Goal: Task Accomplishment & Management: Complete application form

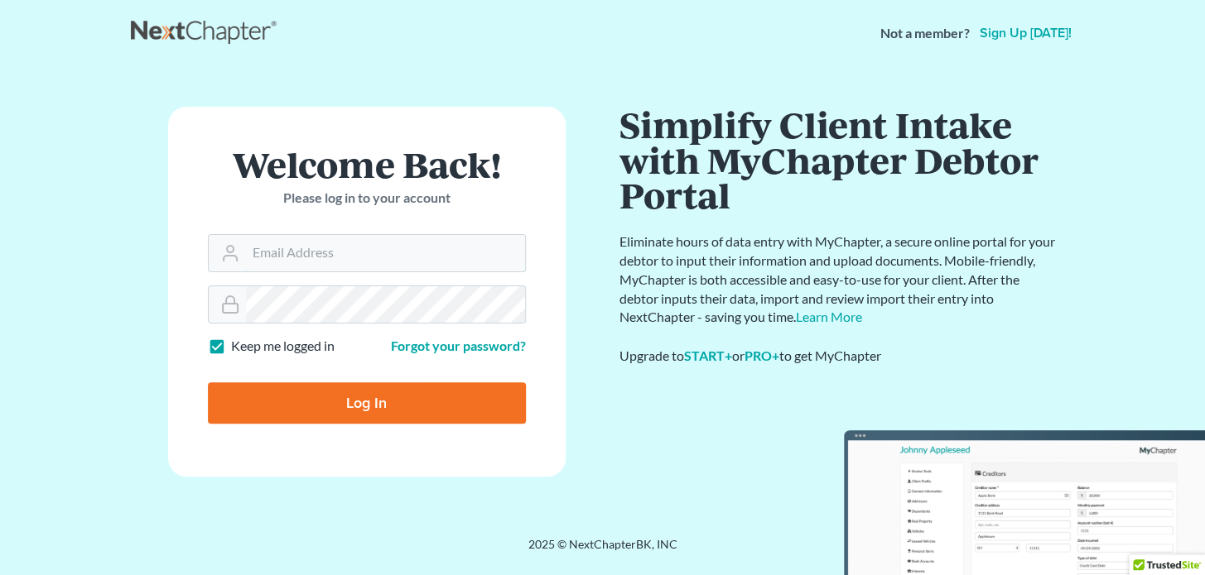
type input "[EMAIL_ADDRESS][DOMAIN_NAME]"
click at [289, 398] on input "Log In" at bounding box center [367, 402] width 318 height 41
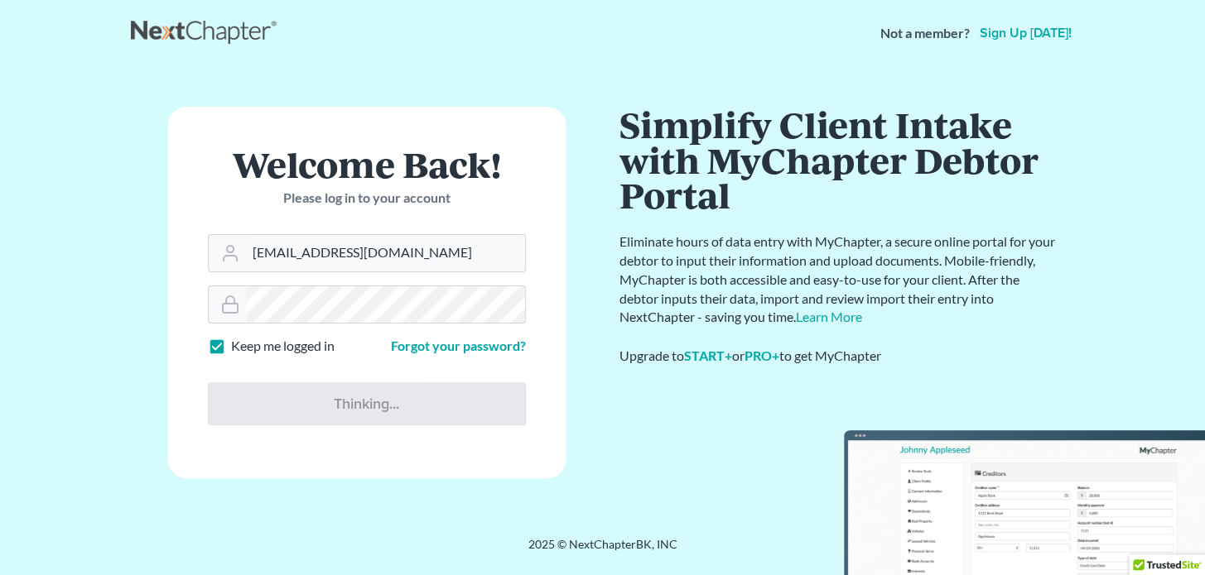
type input "Thinking..."
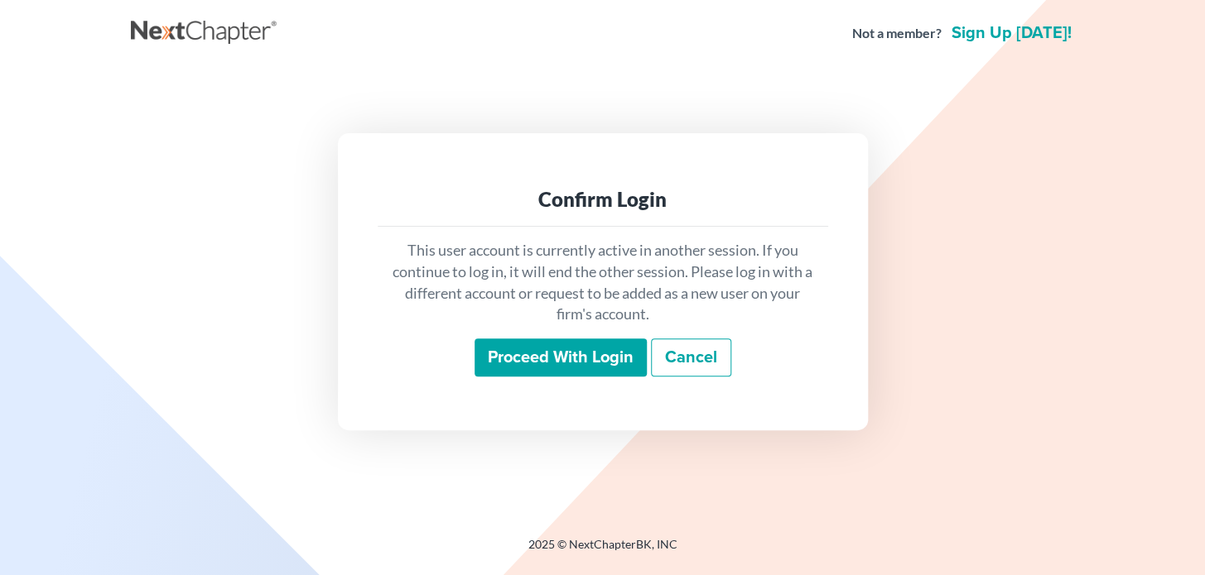
click at [577, 348] on input "Proceed with login" at bounding box center [560, 358] width 172 height 38
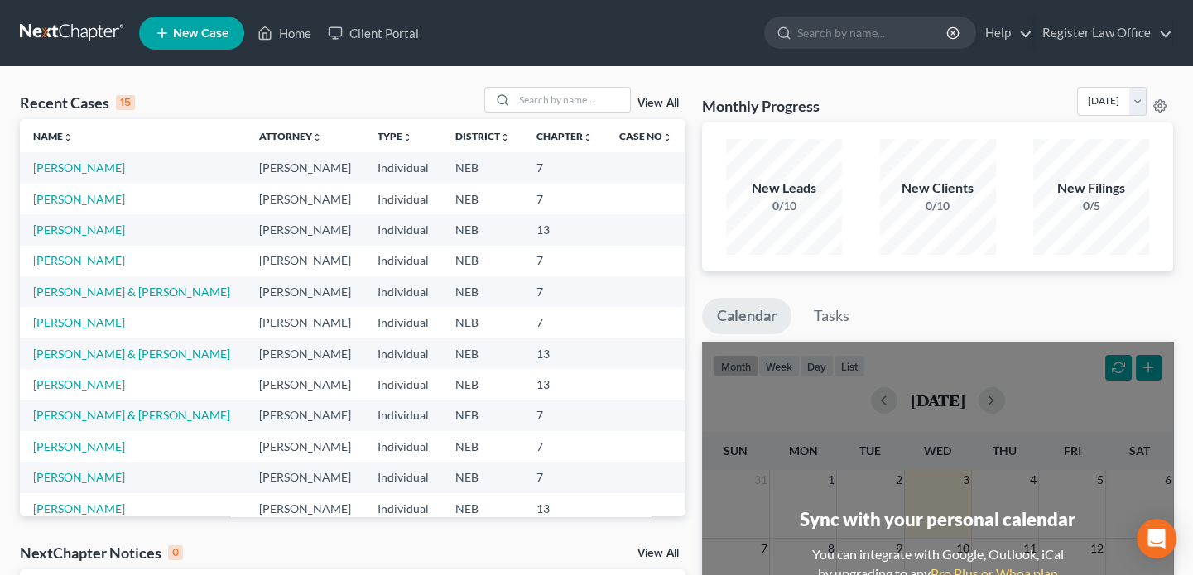
click at [198, 29] on span "New Case" at bounding box center [200, 33] width 55 height 12
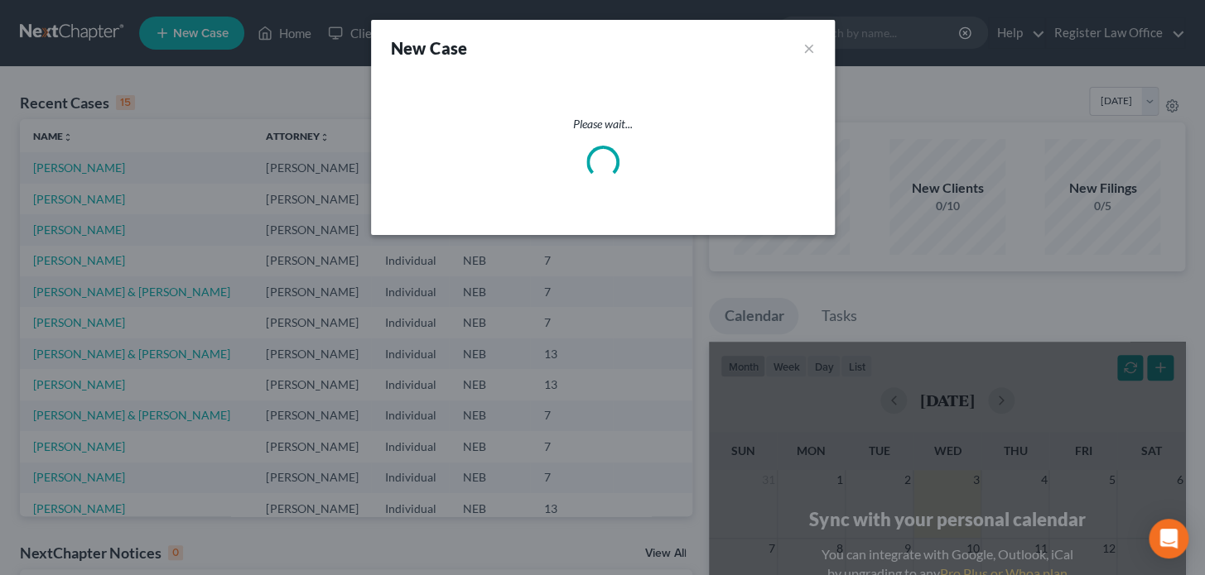
select select "48"
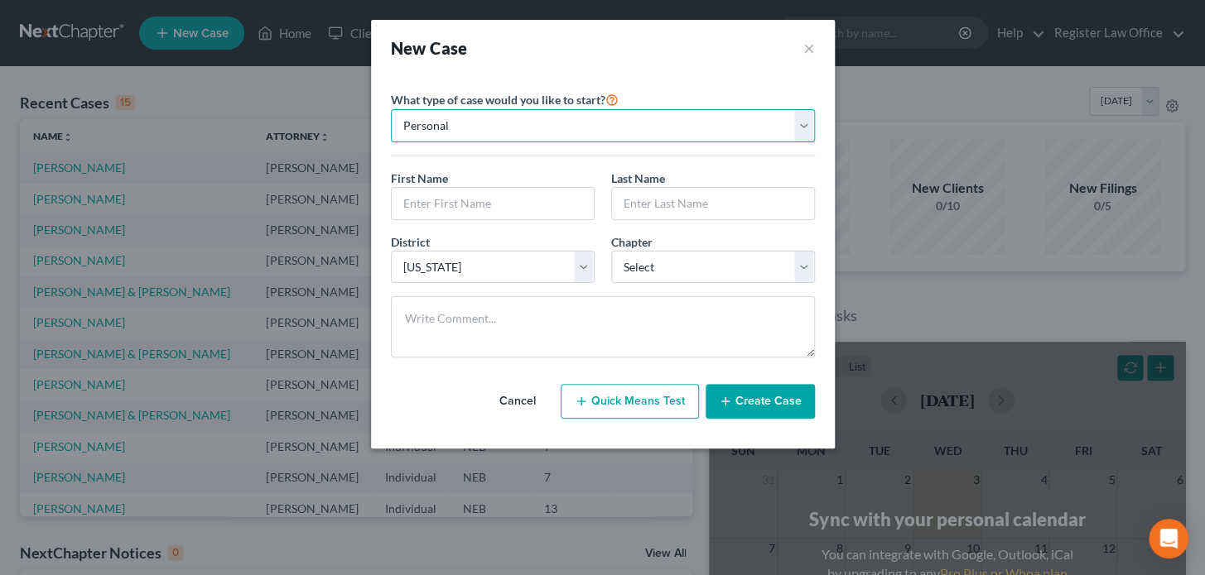
click at [466, 127] on select "Personal Business" at bounding box center [603, 125] width 424 height 33
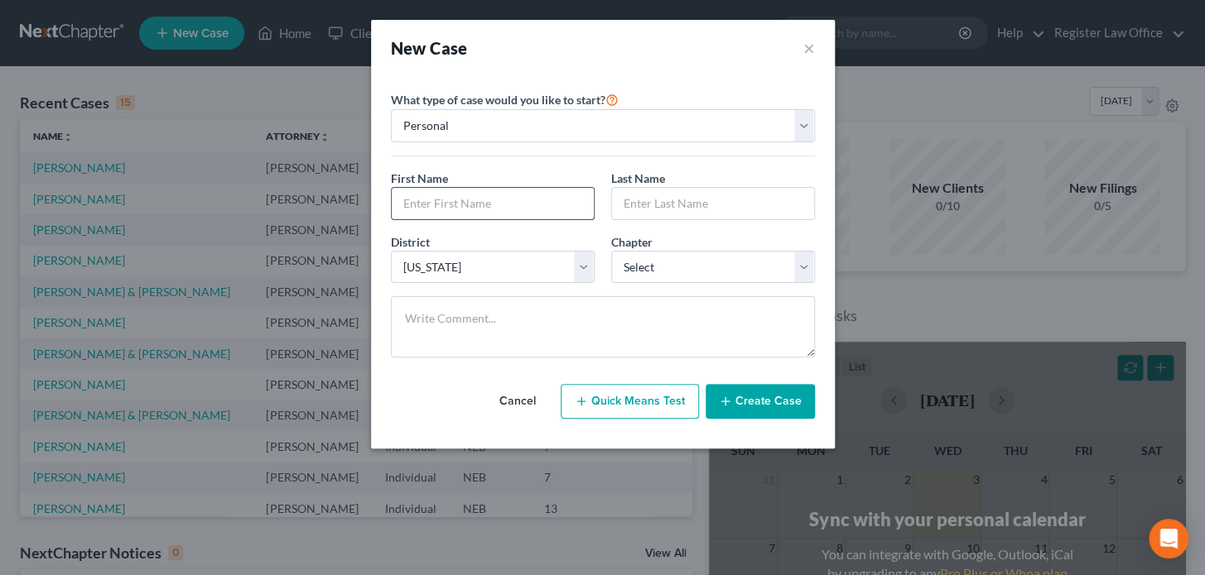
click at [431, 212] on input "text" at bounding box center [493, 203] width 202 height 31
type input "[PERSON_NAME]"
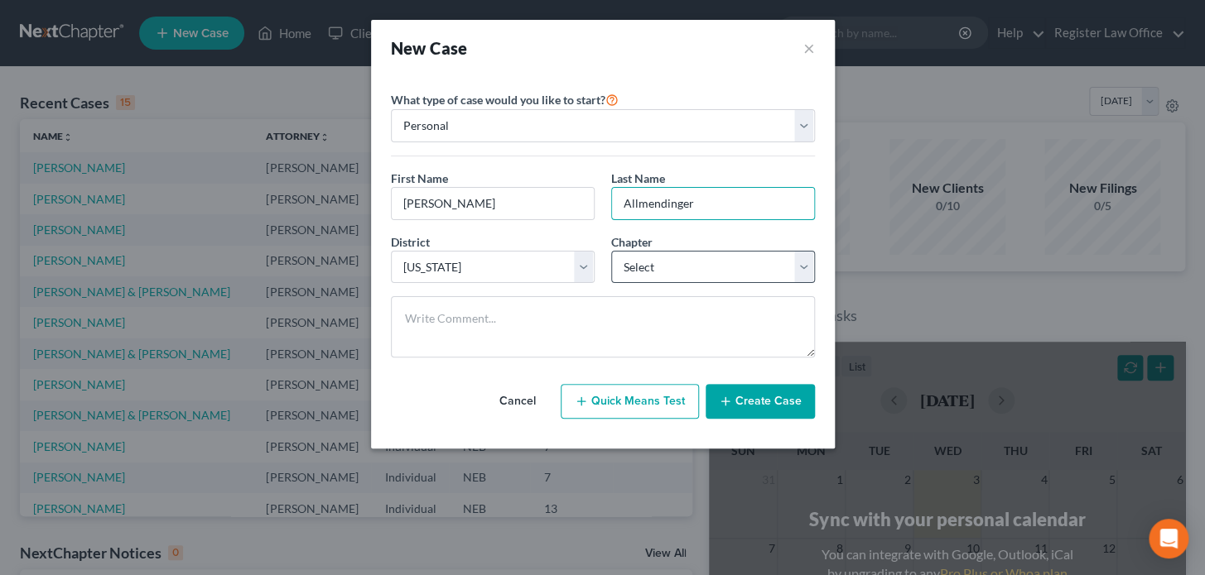
type input "Allmendinger"
click at [654, 267] on select "Select 7 11 12 13" at bounding box center [713, 267] width 204 height 33
select select "0"
click at [611, 251] on select "Select 7 11 12 13" at bounding box center [713, 267] width 204 height 33
click at [669, 406] on button "Quick Means Test" at bounding box center [629, 401] width 138 height 35
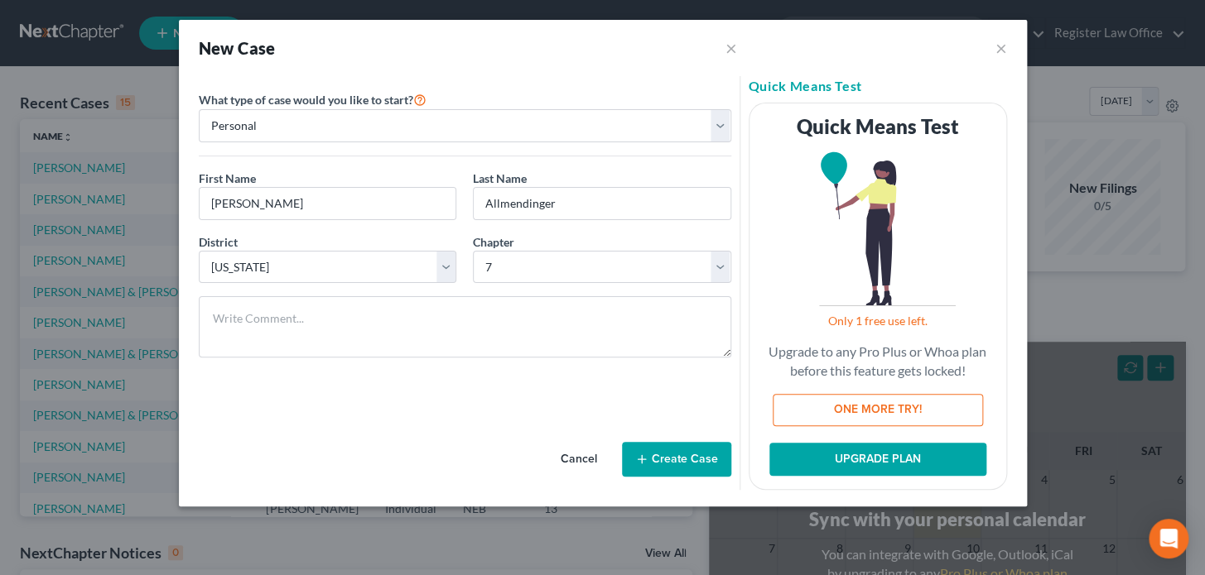
click at [817, 411] on button "ONE MORE TRY!" at bounding box center [877, 410] width 210 height 33
select select "30"
select select "0"
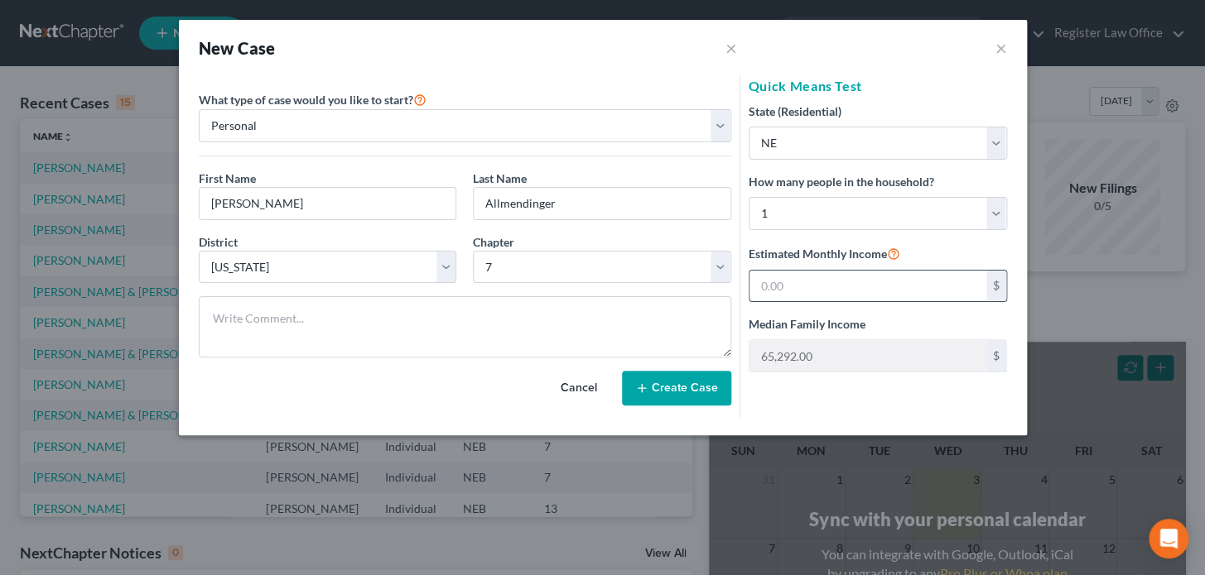
click at [769, 286] on input "text" at bounding box center [867, 286] width 237 height 31
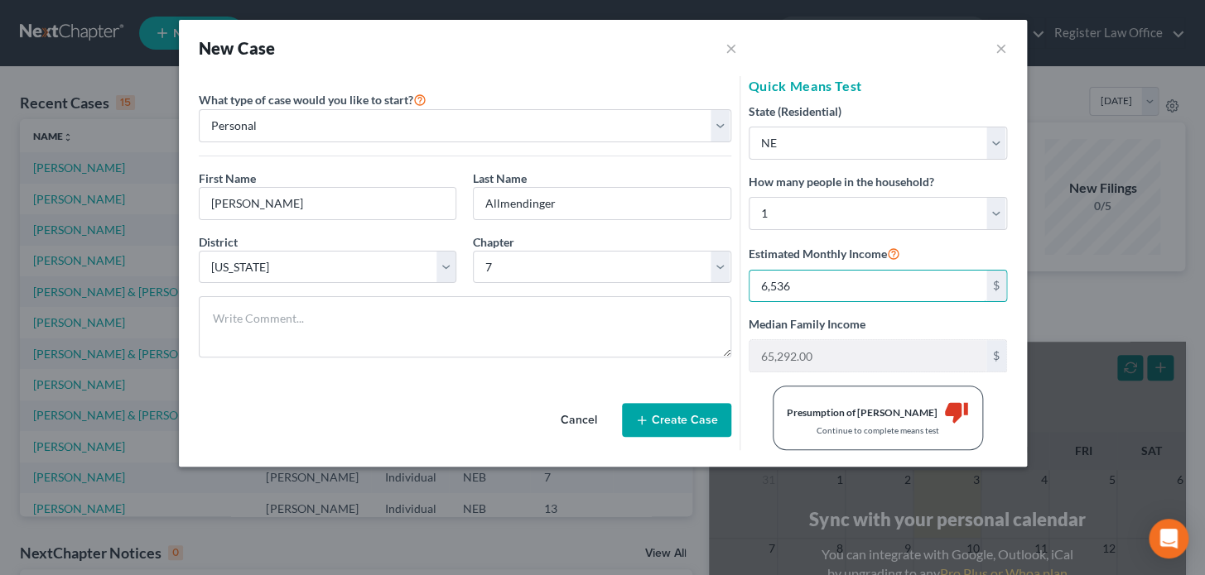
type input "6,536"
click at [747, 388] on div "Presumption of Abuse Arises thumb_down Continue to complete means test" at bounding box center [877, 418] width 275 height 65
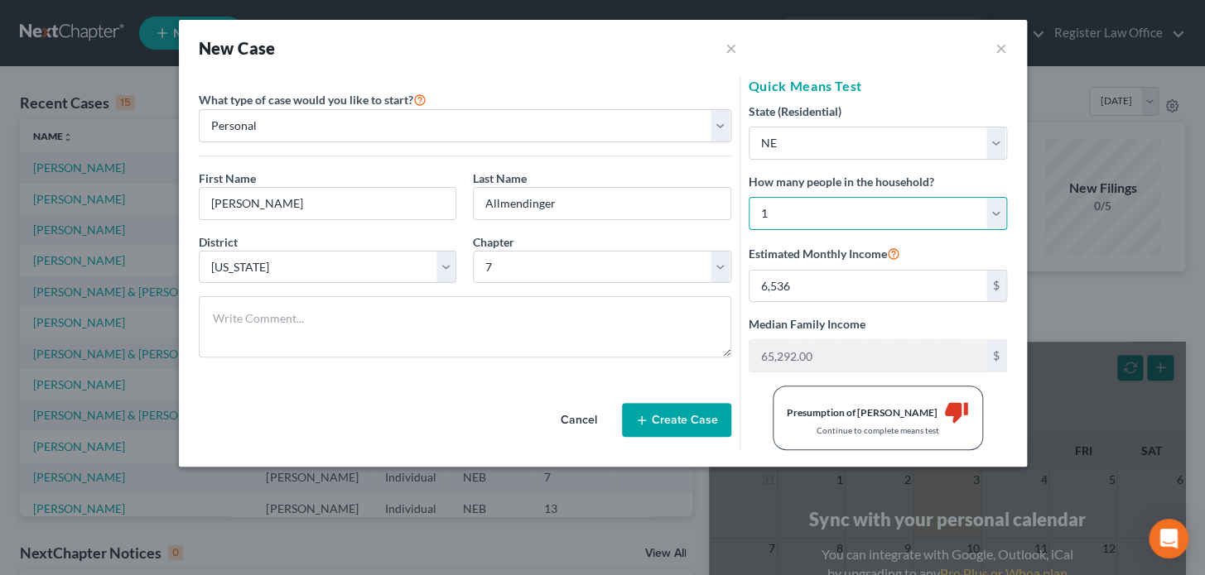
click at [768, 211] on select "Select 1 2 3 4 5 6 7 8 9 10 11 12 13 14 15 16 17 18 19 20" at bounding box center [877, 213] width 258 height 33
select select "1"
click at [748, 197] on select "Select 1 2 3 4 5 6 7 8 9 10 11 12 13 14 15 16 17 18 19 20" at bounding box center [877, 213] width 258 height 33
type input "89,130.00"
click at [777, 212] on select "Select 1 2 3 4 5 6 7 8 9 10 11 12 13 14 15 16 17 18 19 20" at bounding box center [877, 213] width 258 height 33
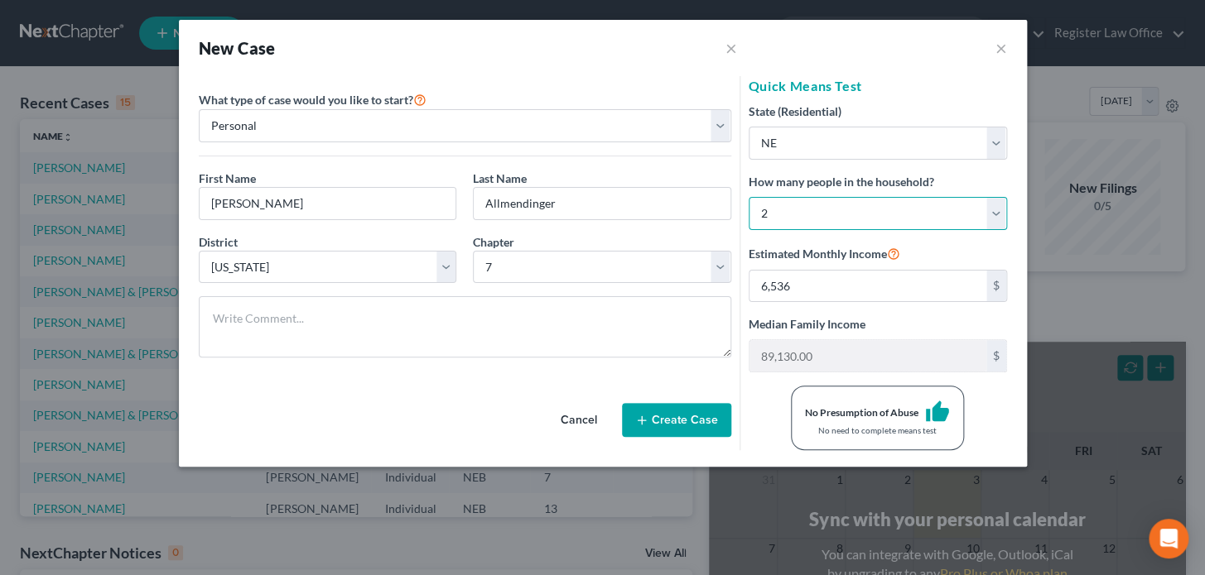
select select "0"
click at [748, 197] on select "Select 1 2 3 4 5 6 7 8 9 10 11 12 13 14 15 16 17 18 19 20" at bounding box center [877, 213] width 258 height 33
type input "65,292.00"
click at [786, 213] on select "Select 1 2 3 4 5 6 7 8 9 10 11 12 13 14 15 16 17 18 19 20" at bounding box center [877, 213] width 258 height 33
select select "1"
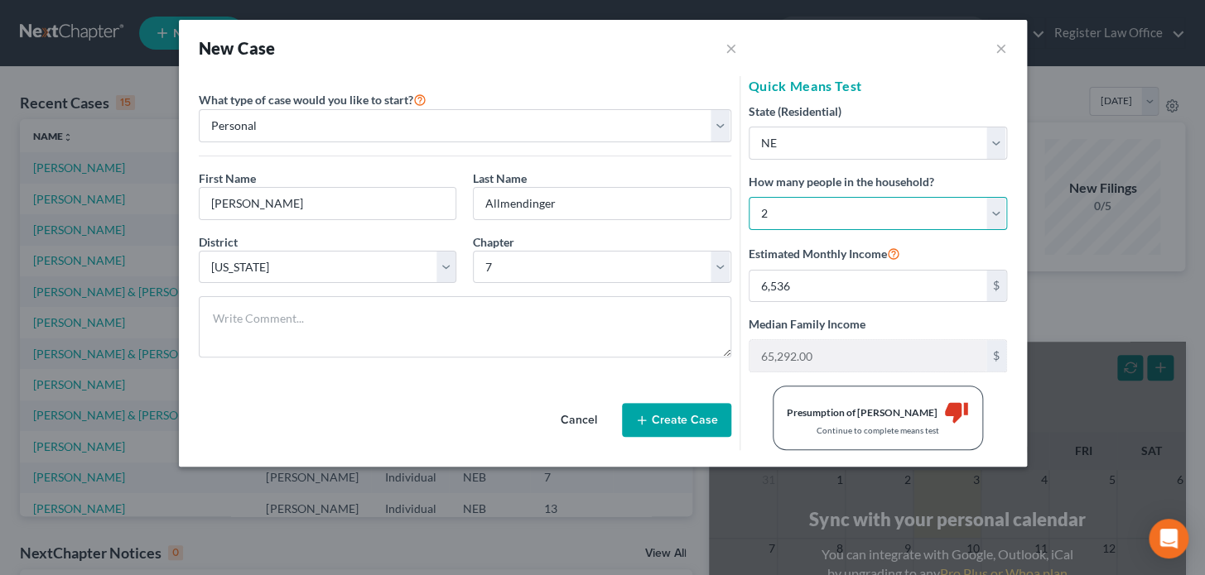
click at [748, 197] on select "Select 1 2 3 4 5 6 7 8 9 10 11 12 13 14 15 16 17 18 19 20" at bounding box center [877, 213] width 258 height 33
type input "89,130.00"
click at [1003, 39] on button "×" at bounding box center [1001, 48] width 12 height 20
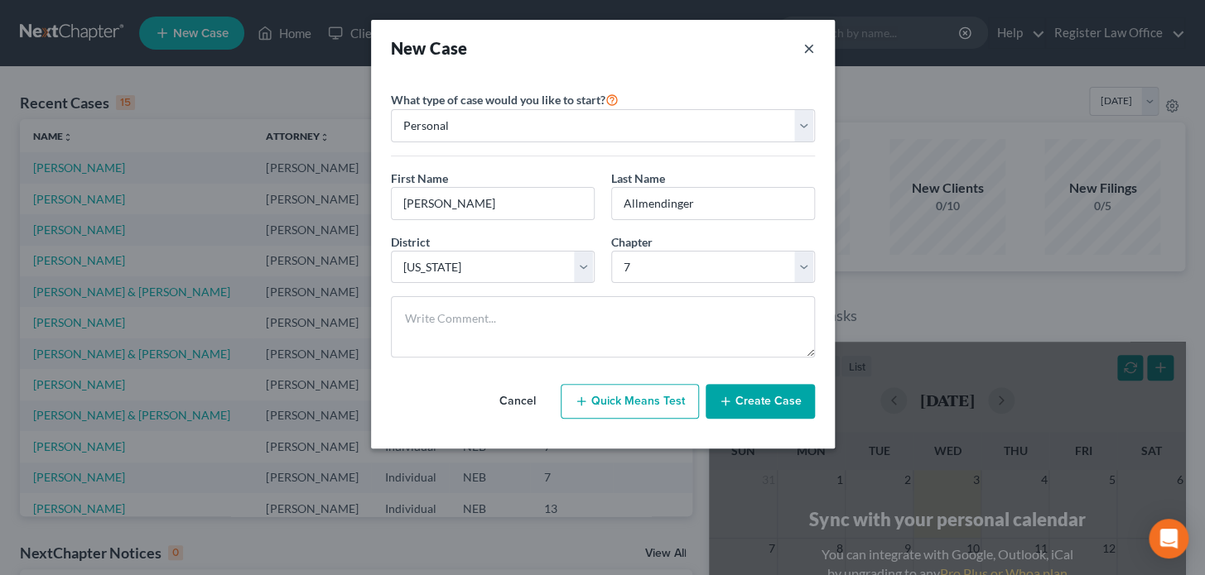
click at [806, 46] on button "×" at bounding box center [809, 47] width 12 height 23
